Goal: Task Accomplishment & Management: Use online tool/utility

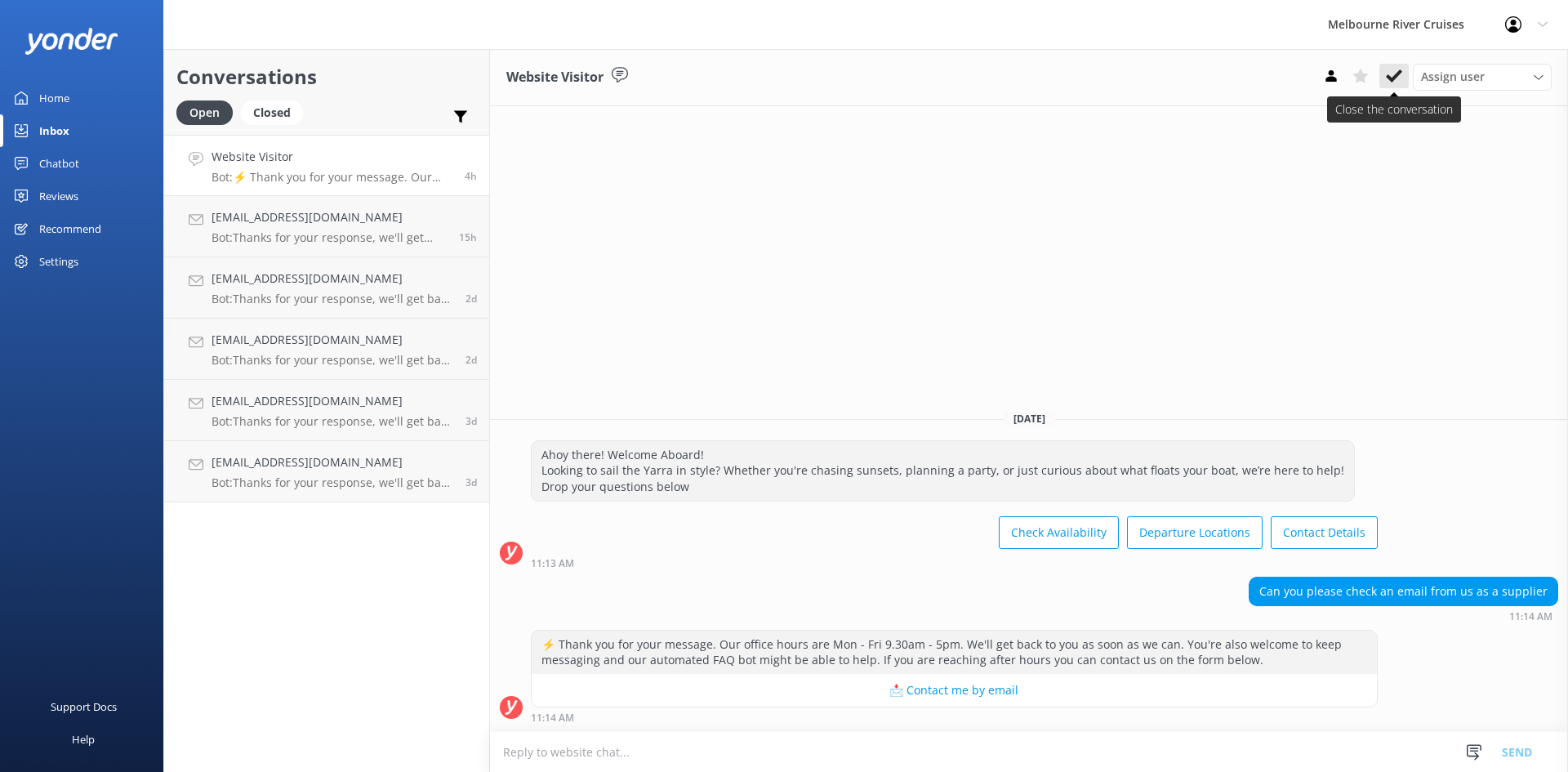
click at [1405, 83] on button at bounding box center [1394, 76] width 30 height 24
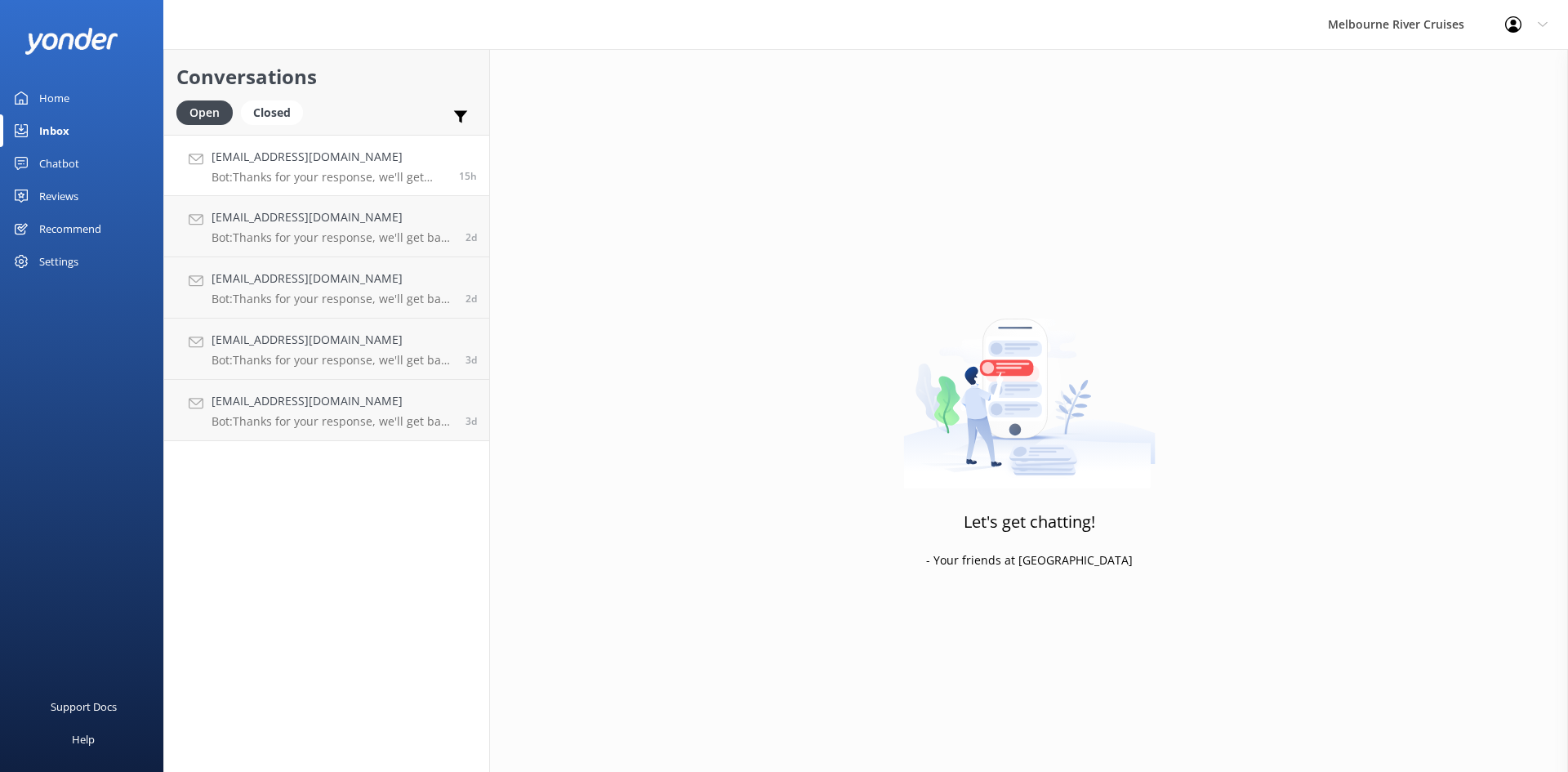
click at [377, 170] on p "Bot: Thanks for your response, we'll get back to you as soon as we can during o…" at bounding box center [329, 177] width 236 height 15
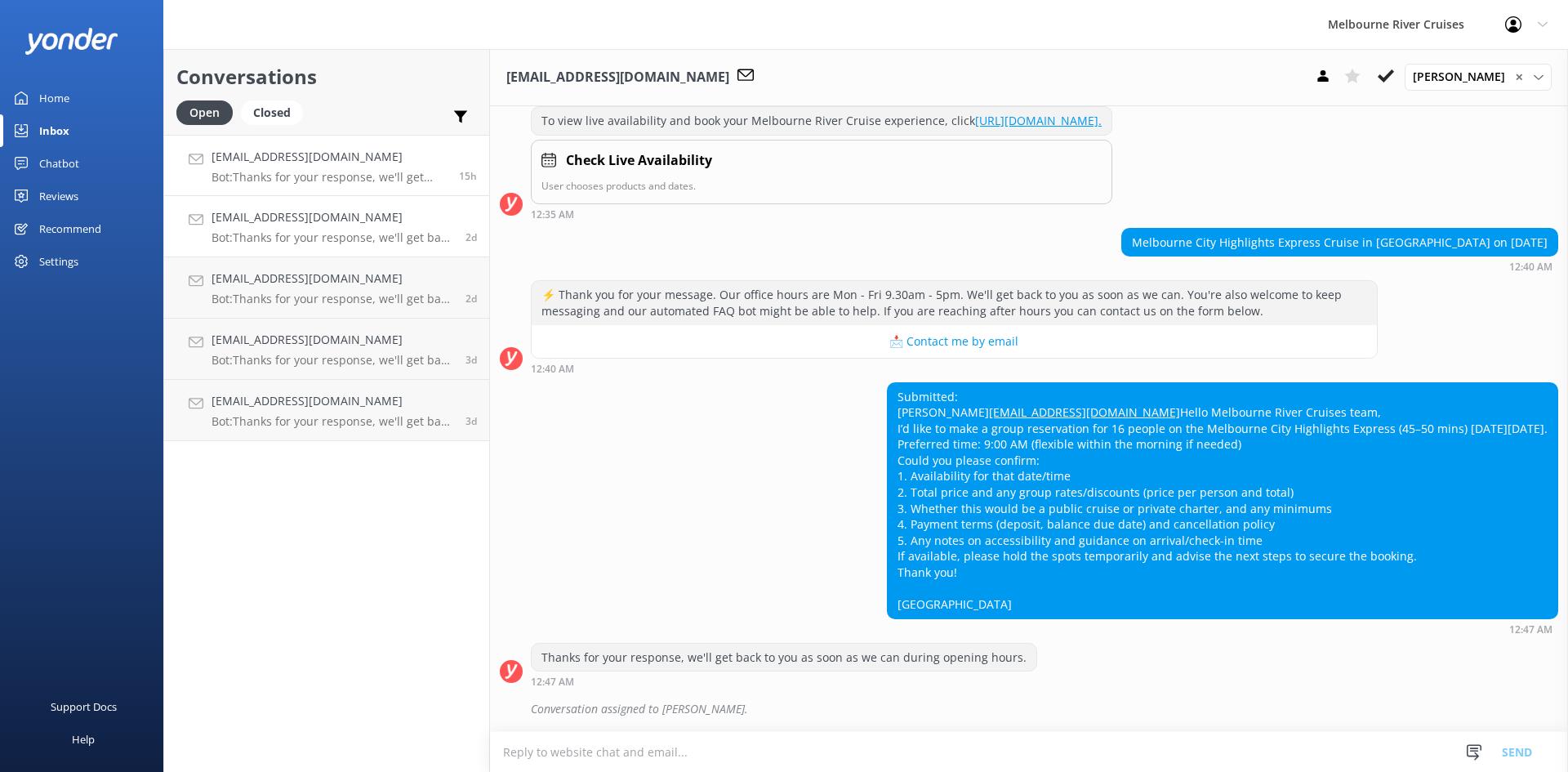
scroll to position [296, 0]
click at [298, 237] on p "Bot: Thanks for your response, we'll get back to you as soon as we can during o…" at bounding box center [332, 237] width 242 height 15
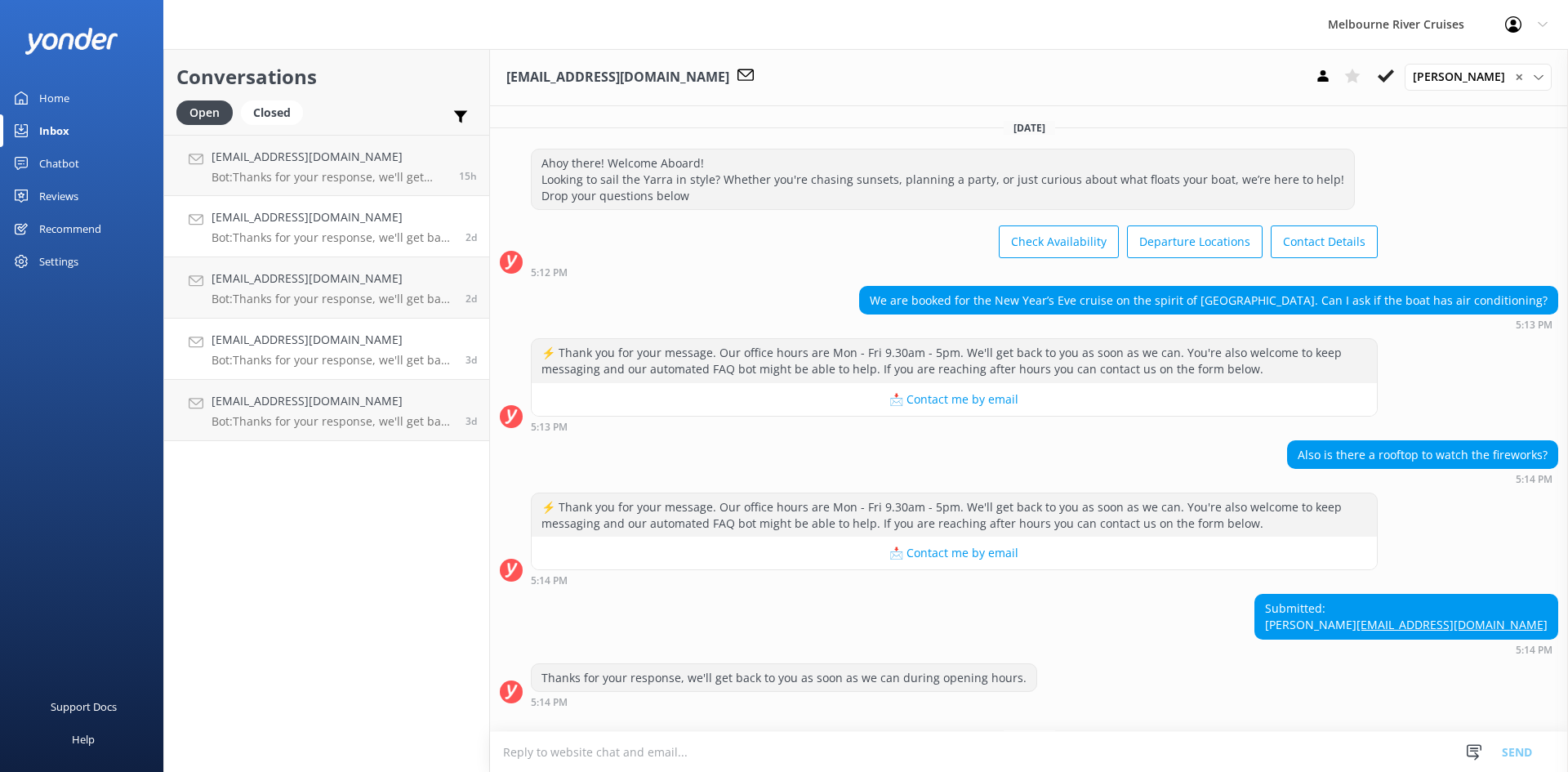
scroll to position [79, 0]
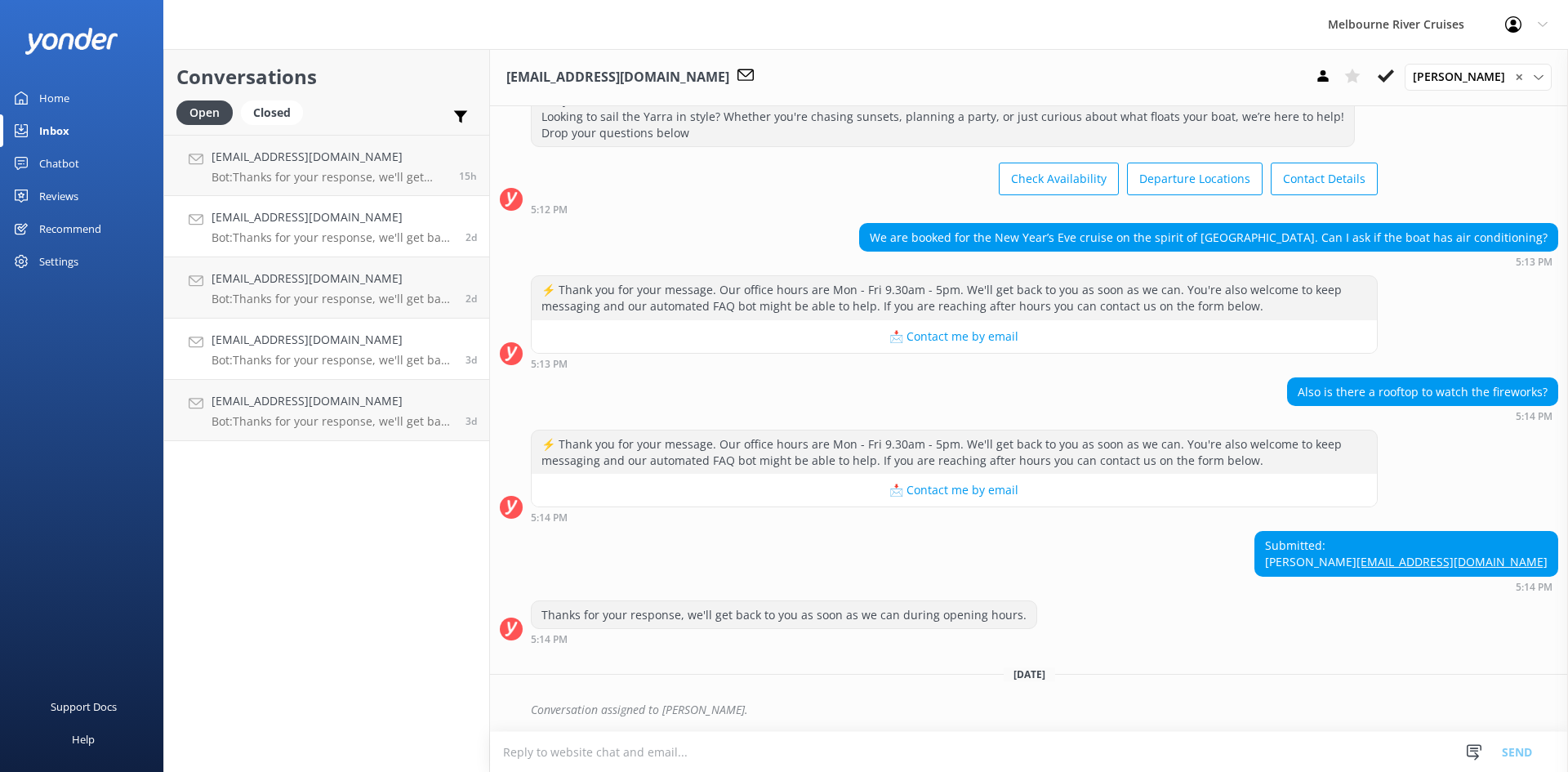
click at [281, 349] on h4 "[EMAIL_ADDRESS][DOMAIN_NAME]" at bounding box center [332, 339] width 242 height 18
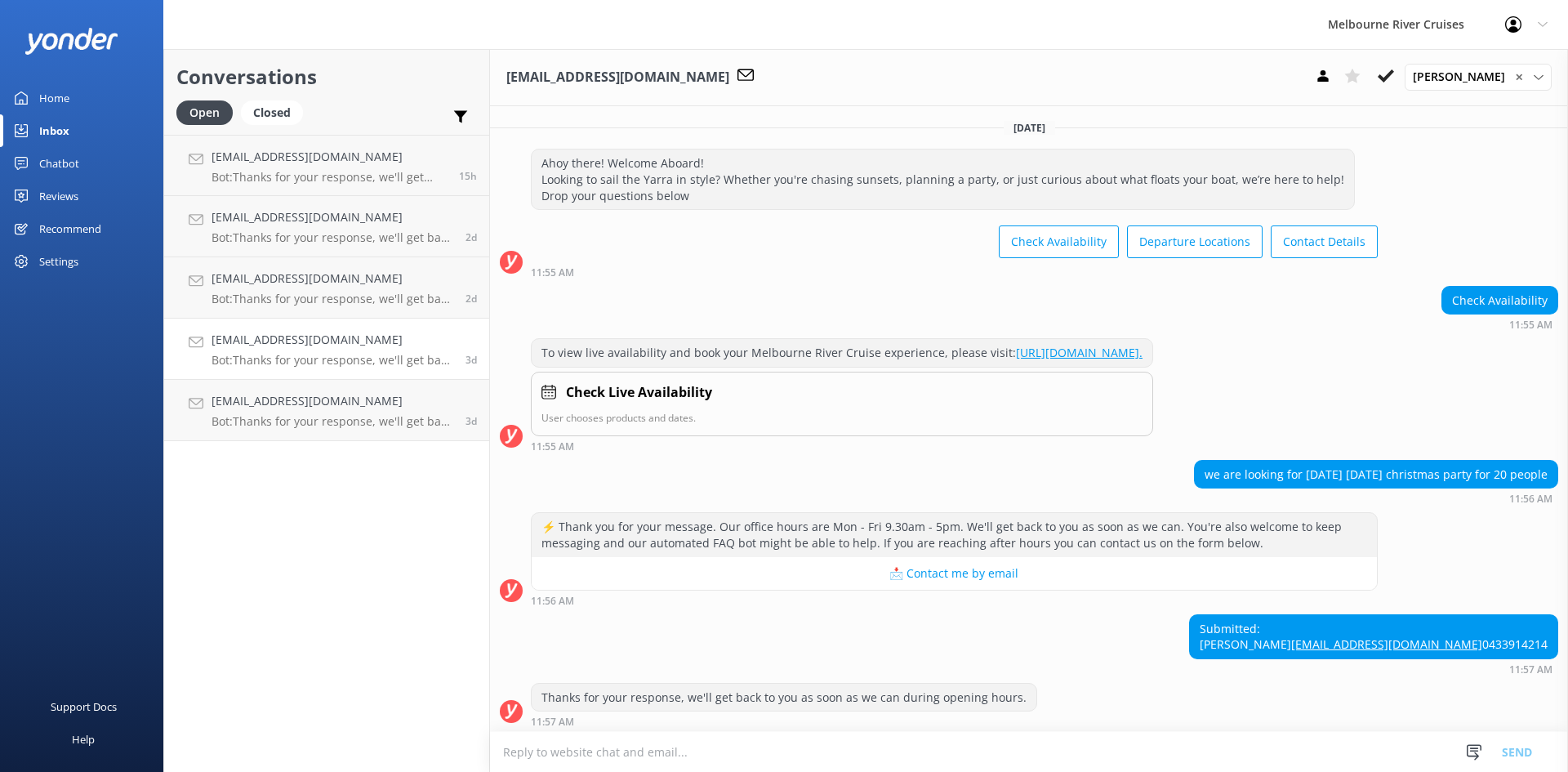
scroll to position [88, 0]
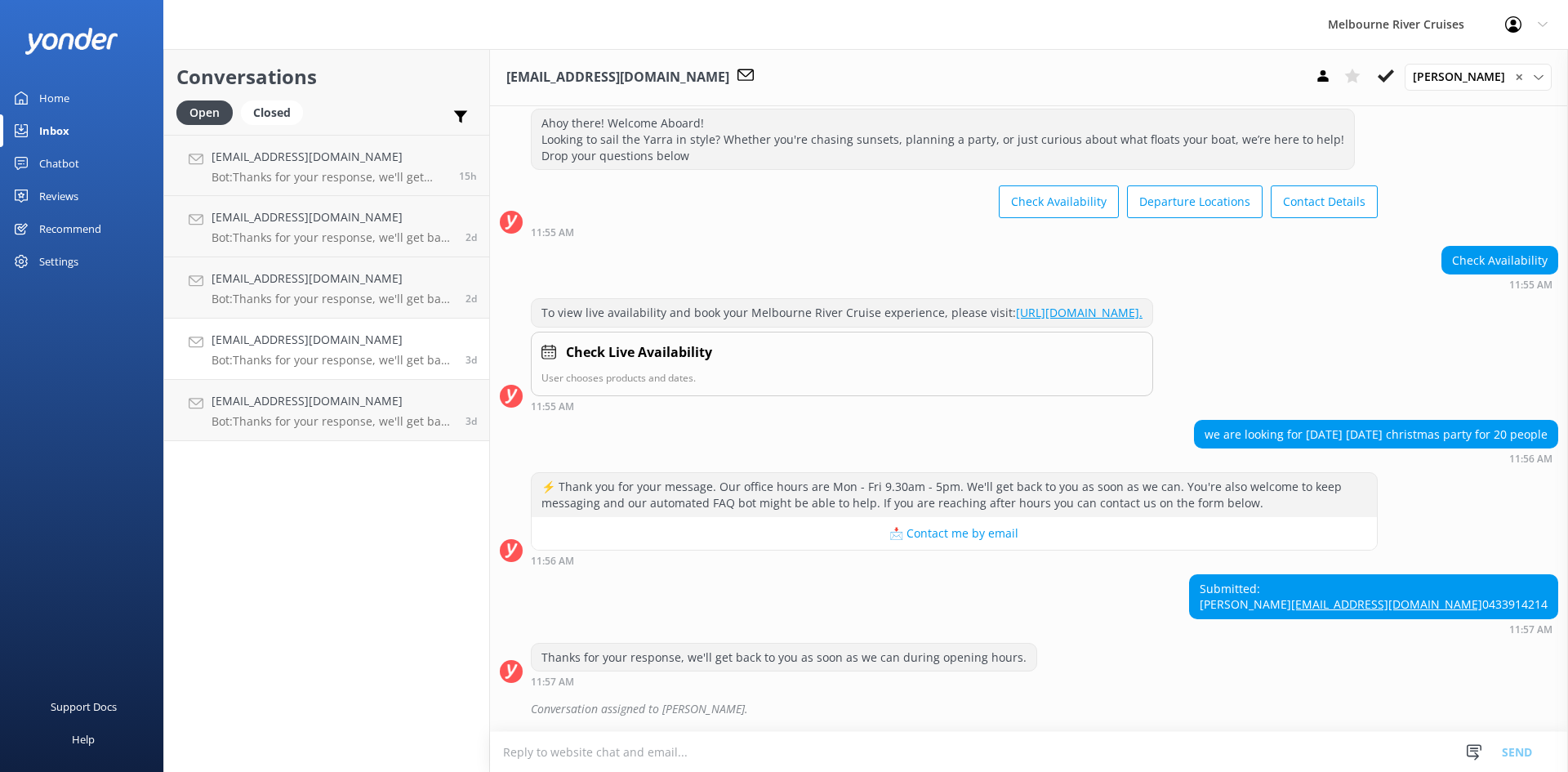
drag, startPoint x: 1452, startPoint y: 600, endPoint x: 1364, endPoint y: 566, distance: 94.3
click at [1364, 575] on div "Submitted: [PERSON_NAME] [EMAIL_ADDRESS][DOMAIN_NAME] 0433914214" at bounding box center [1373, 597] width 367 height 44
copy div "[PERSON_NAME] [EMAIL_ADDRESS][DOMAIN_NAME] 0433914214"
